Goal: Navigation & Orientation: Find specific page/section

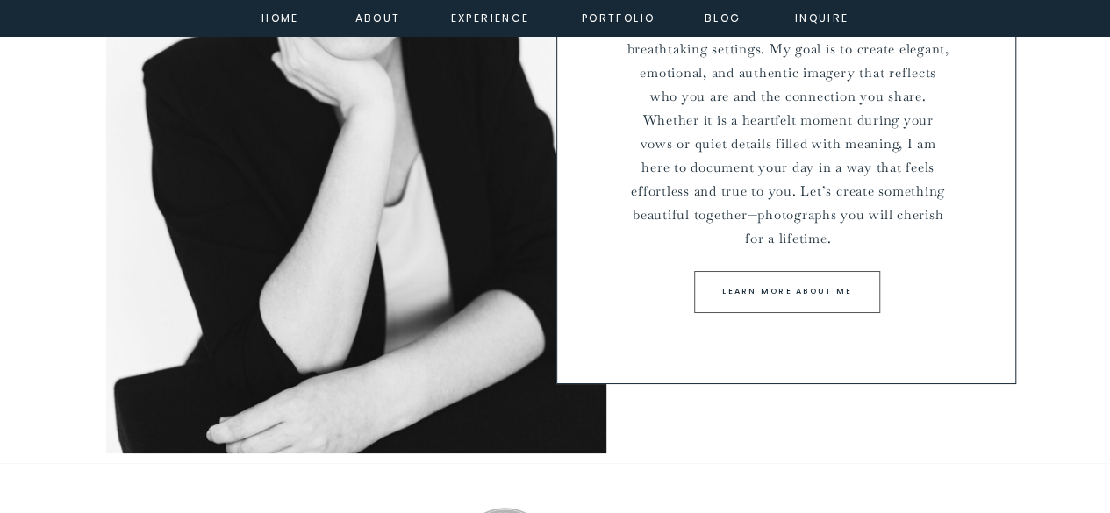
scroll to position [6489, 0]
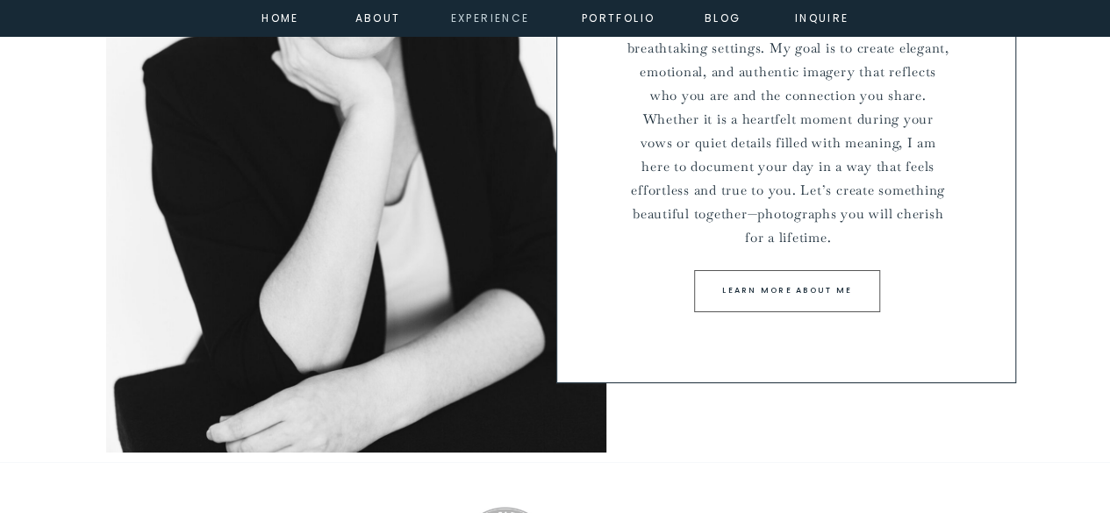
click at [476, 25] on nav "experience" at bounding box center [486, 17] width 71 height 16
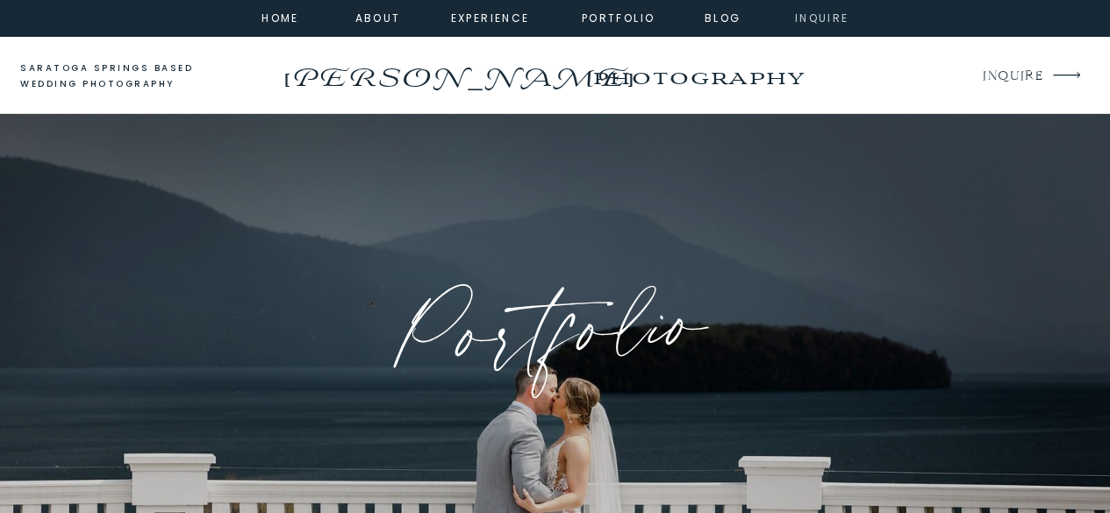
click at [820, 13] on nav "inquire" at bounding box center [822, 17] width 63 height 16
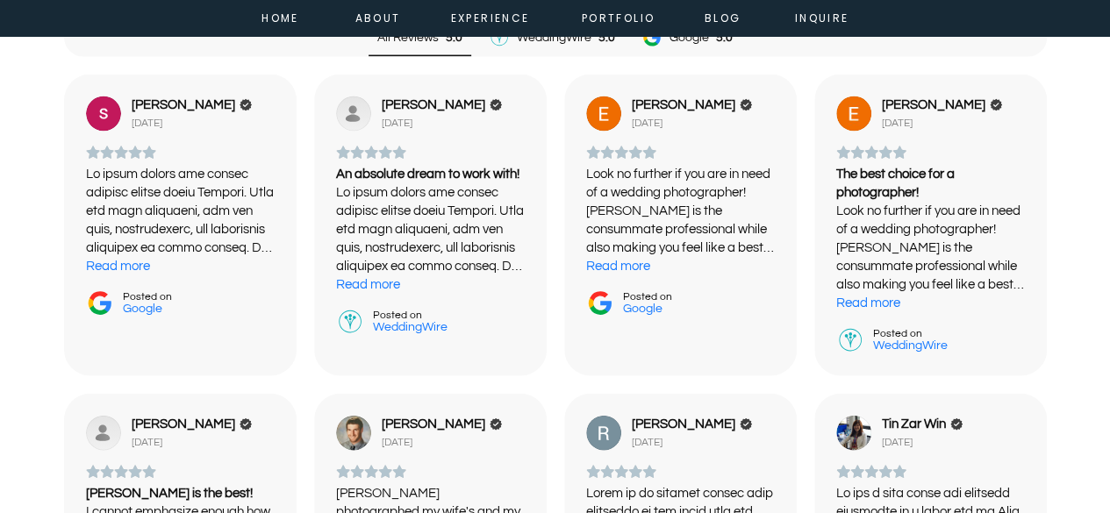
scroll to position [1815, 0]
click at [605, 28] on div "WeddingWire 5.0" at bounding box center [552, 36] width 126 height 21
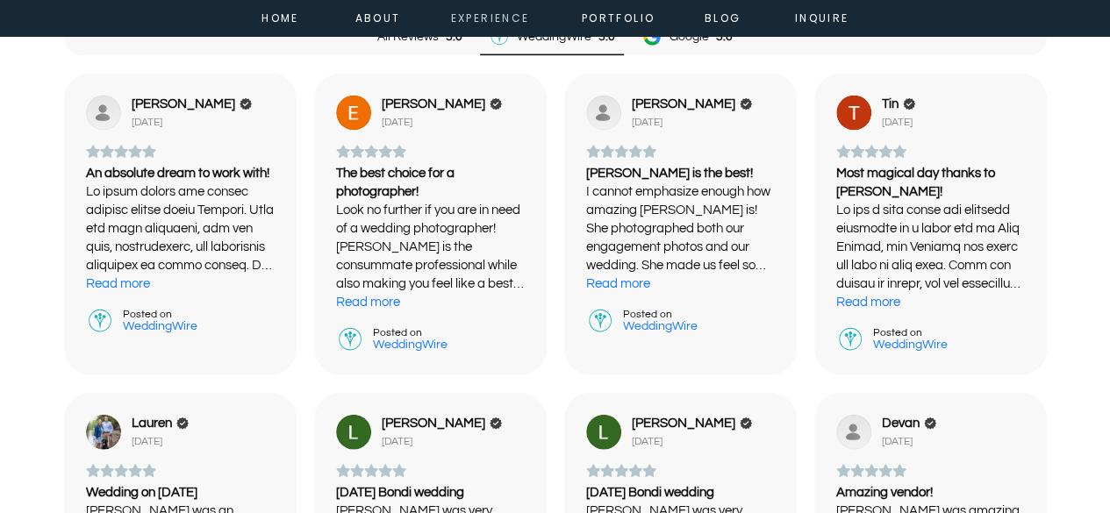
click at [516, 15] on nav "experience" at bounding box center [486, 17] width 71 height 16
